Goal: Complete application form

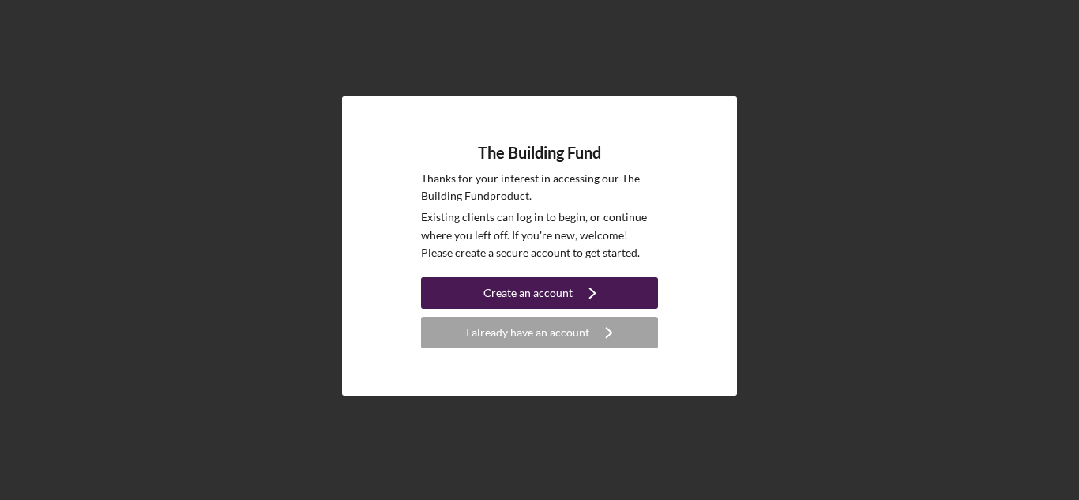
click at [499, 291] on div "Create an account" at bounding box center [527, 293] width 89 height 32
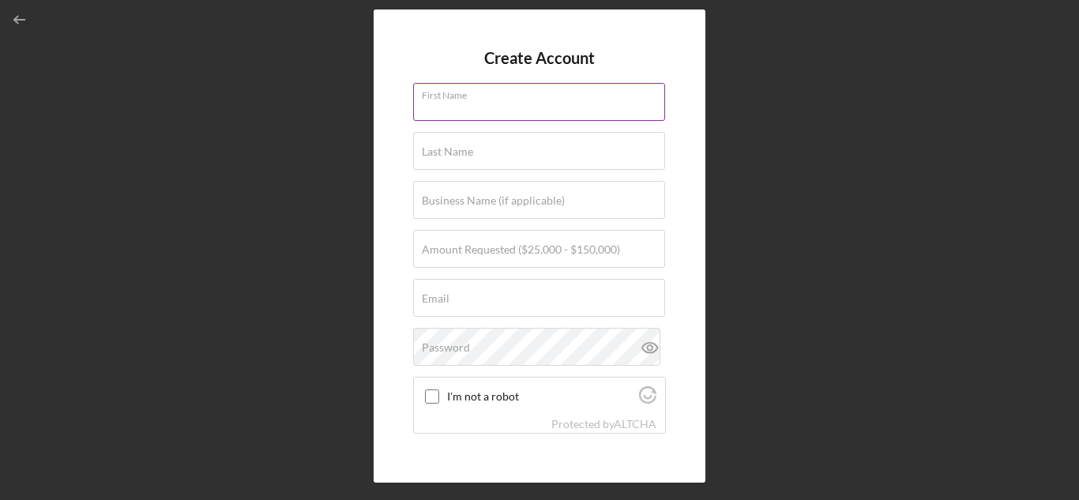
click at [459, 94] on div "First Name" at bounding box center [539, 102] width 253 height 39
type input "Afi"
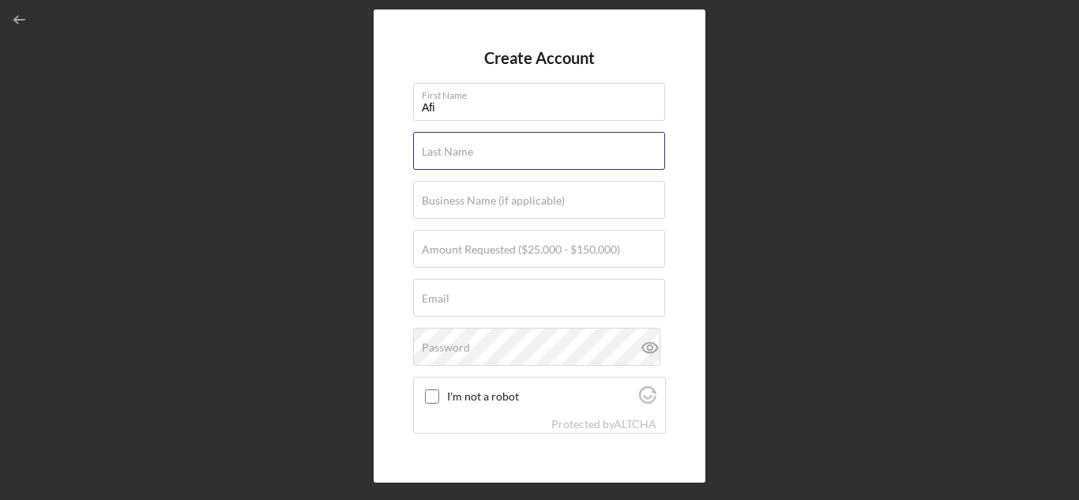
type input "A-Alkebu-Lan"
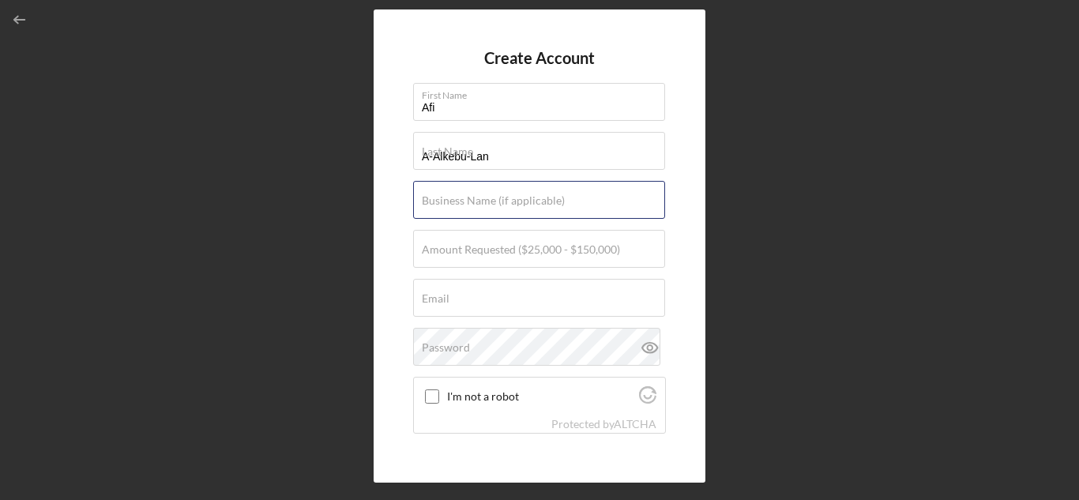
type input "Royalty Birthing Services"
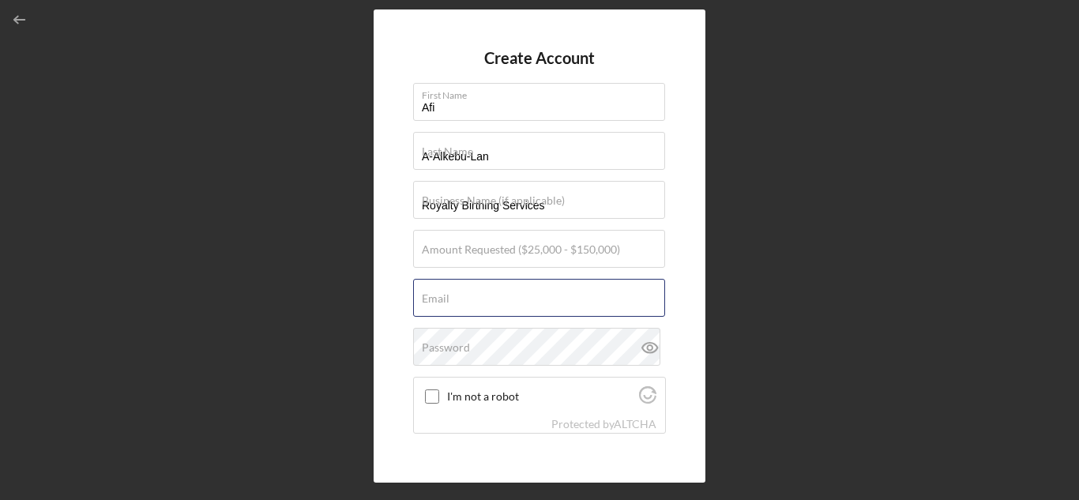
type input "[EMAIL_ADDRESS][DOMAIN_NAME]"
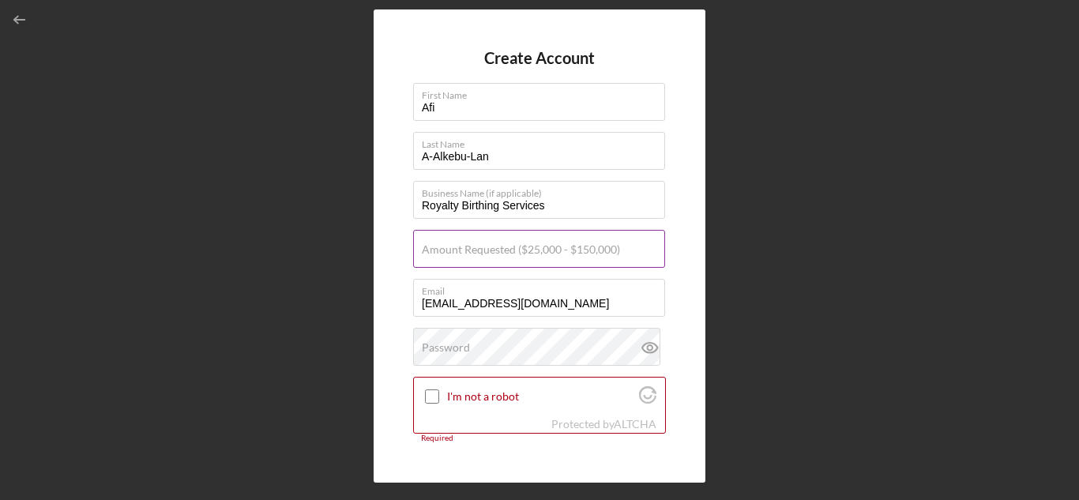
click at [491, 261] on input "Amount Requested ($25,000 - $150,000)" at bounding box center [539, 249] width 252 height 38
type input "$5,000"
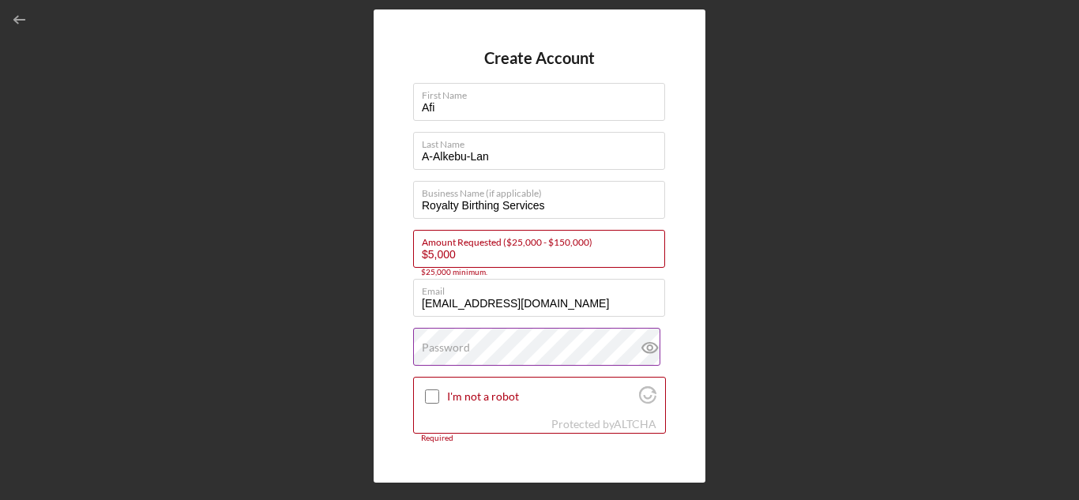
click at [463, 343] on label "Password" at bounding box center [446, 347] width 48 height 13
click at [645, 361] on icon at bounding box center [649, 347] width 39 height 39
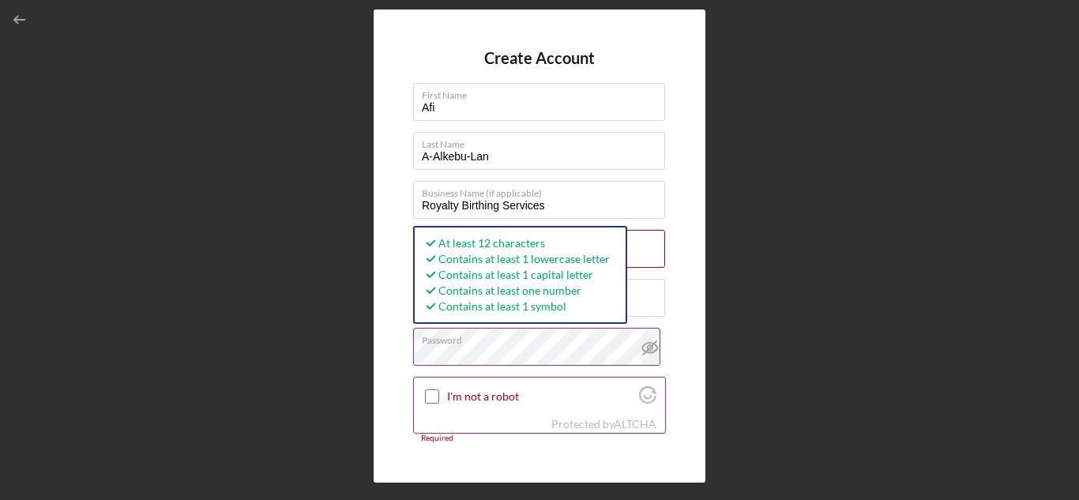
click at [431, 400] on input "I'm not a robot" at bounding box center [432, 396] width 14 height 14
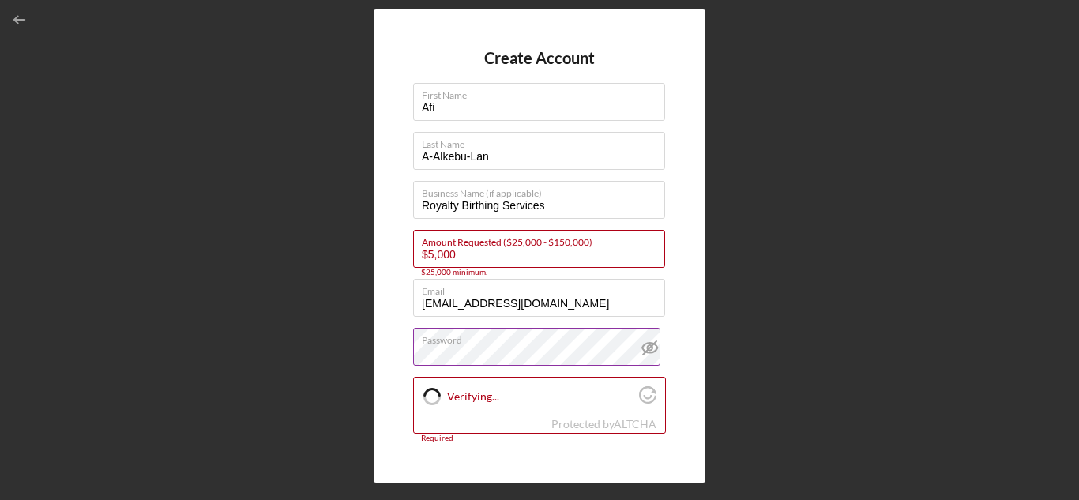
checkbox input "true"
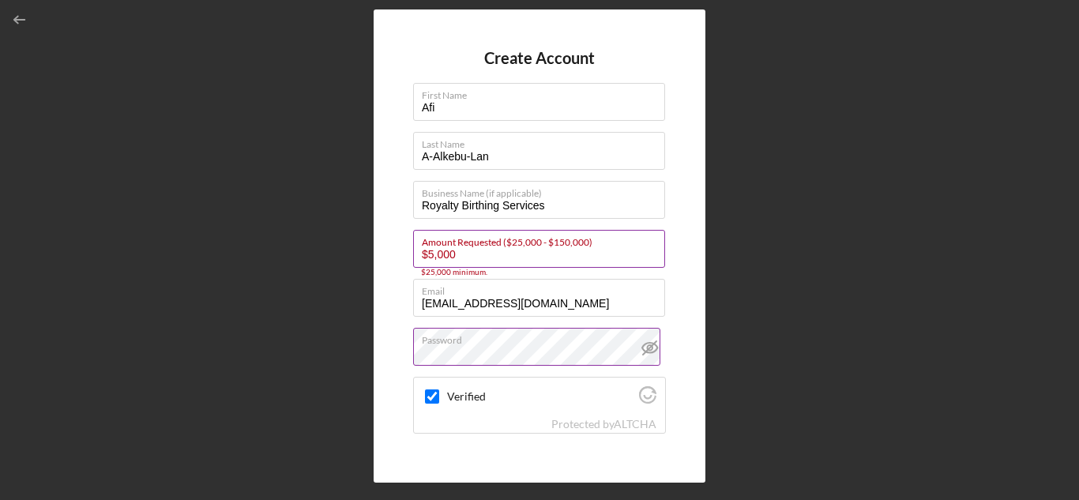
click at [498, 254] on input "$5,000" at bounding box center [539, 249] width 252 height 38
drag, startPoint x: 470, startPoint y: 255, endPoint x: 386, endPoint y: 253, distance: 83.7
click at [386, 253] on div "Create Account First Name Afi Last Name A-Alkebu-Lan Business Name (if applicab…" at bounding box center [540, 245] width 332 height 472
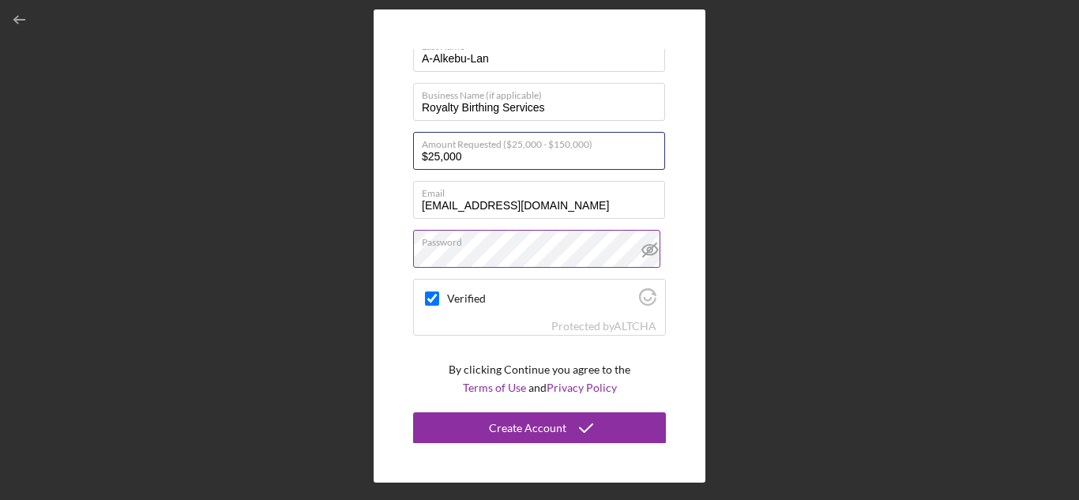
scroll to position [99, 0]
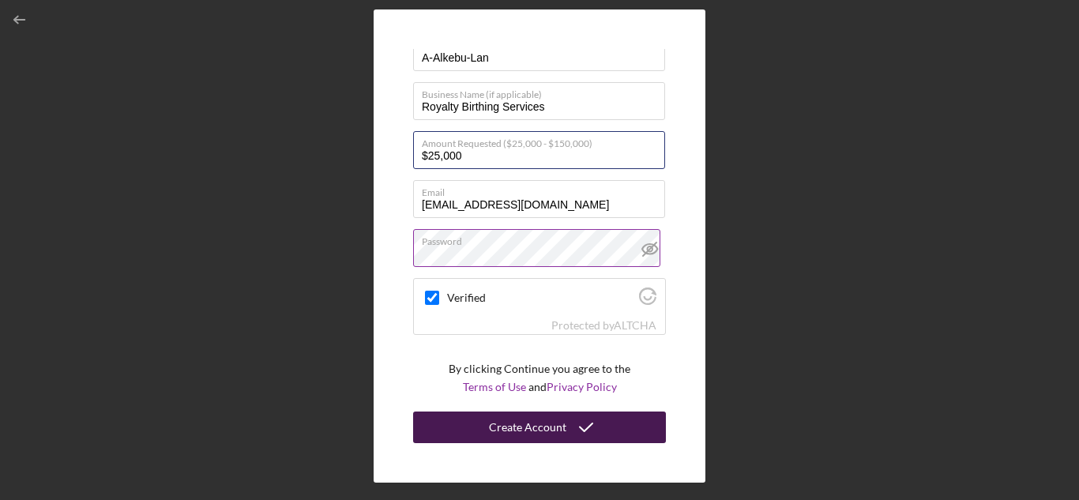
type input "$25,000"
click at [506, 423] on div "Create Account" at bounding box center [527, 427] width 77 height 32
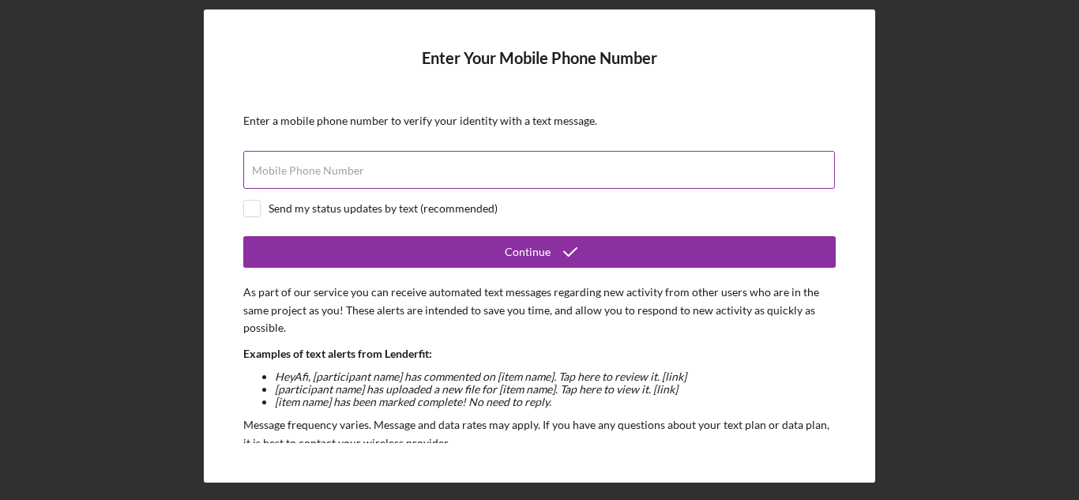
click at [355, 165] on label "Mobile Phone Number" at bounding box center [308, 170] width 112 height 13
click at [355, 165] on input "Mobile Phone Number" at bounding box center [539, 170] width 592 height 38
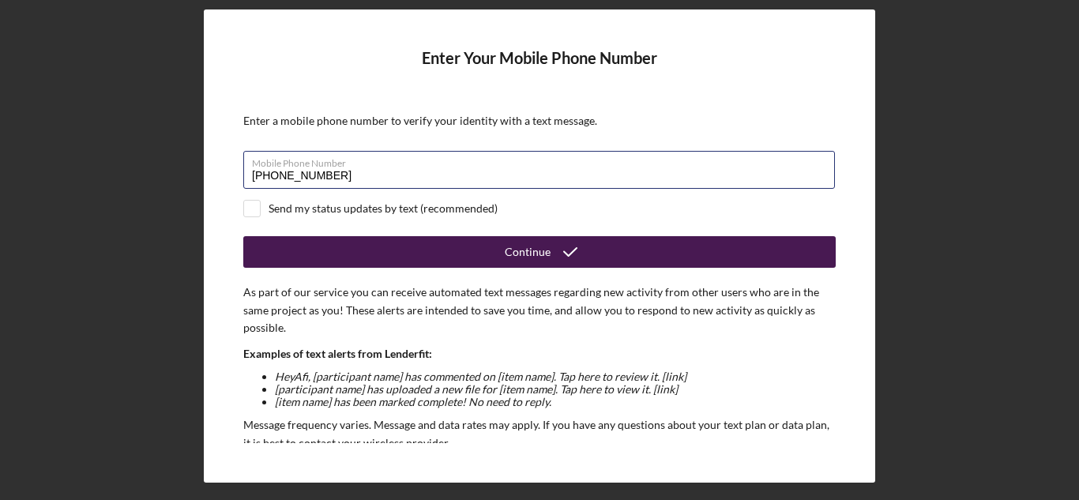
type input "[PHONE_NUMBER]"
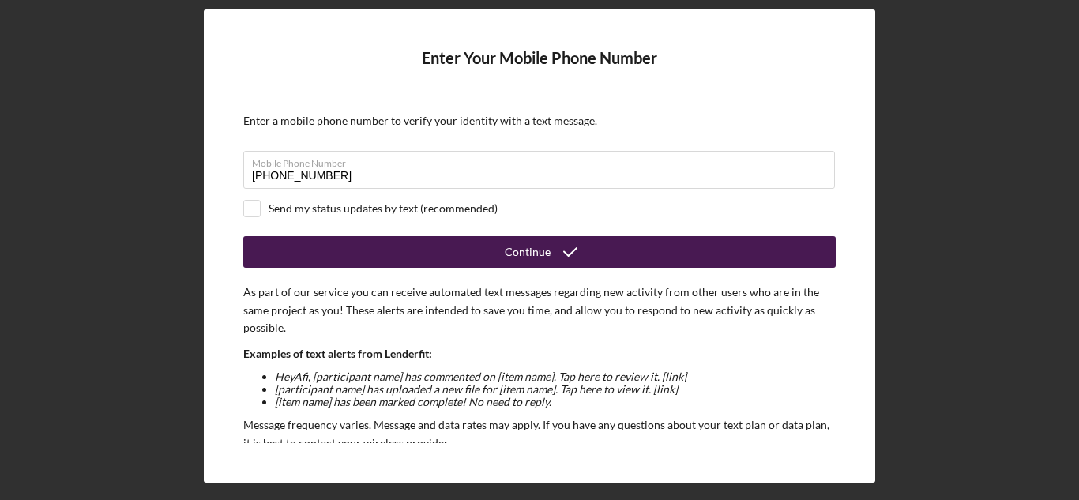
click at [453, 246] on button "Continue" at bounding box center [539, 252] width 592 height 32
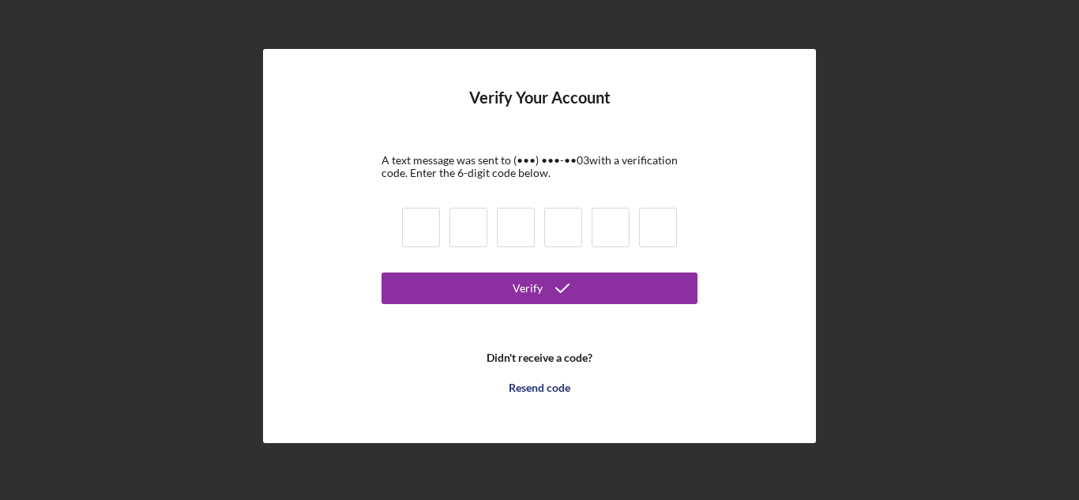
click at [417, 225] on input at bounding box center [421, 227] width 38 height 39
type input "0"
type input "6"
type input "0"
type input "2"
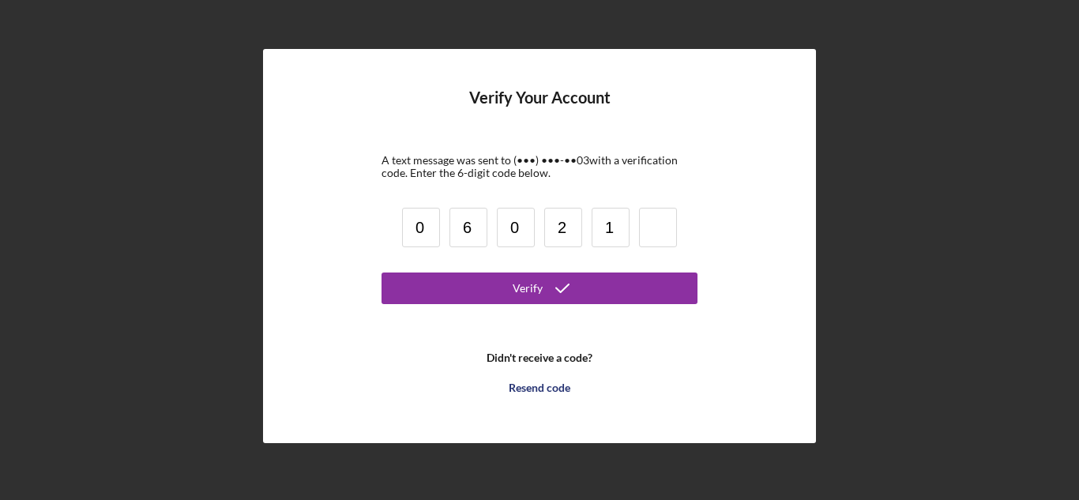
type input "1"
type input "3"
click at [381, 272] on button "Verify" at bounding box center [539, 288] width 316 height 32
